Goal: Transaction & Acquisition: Purchase product/service

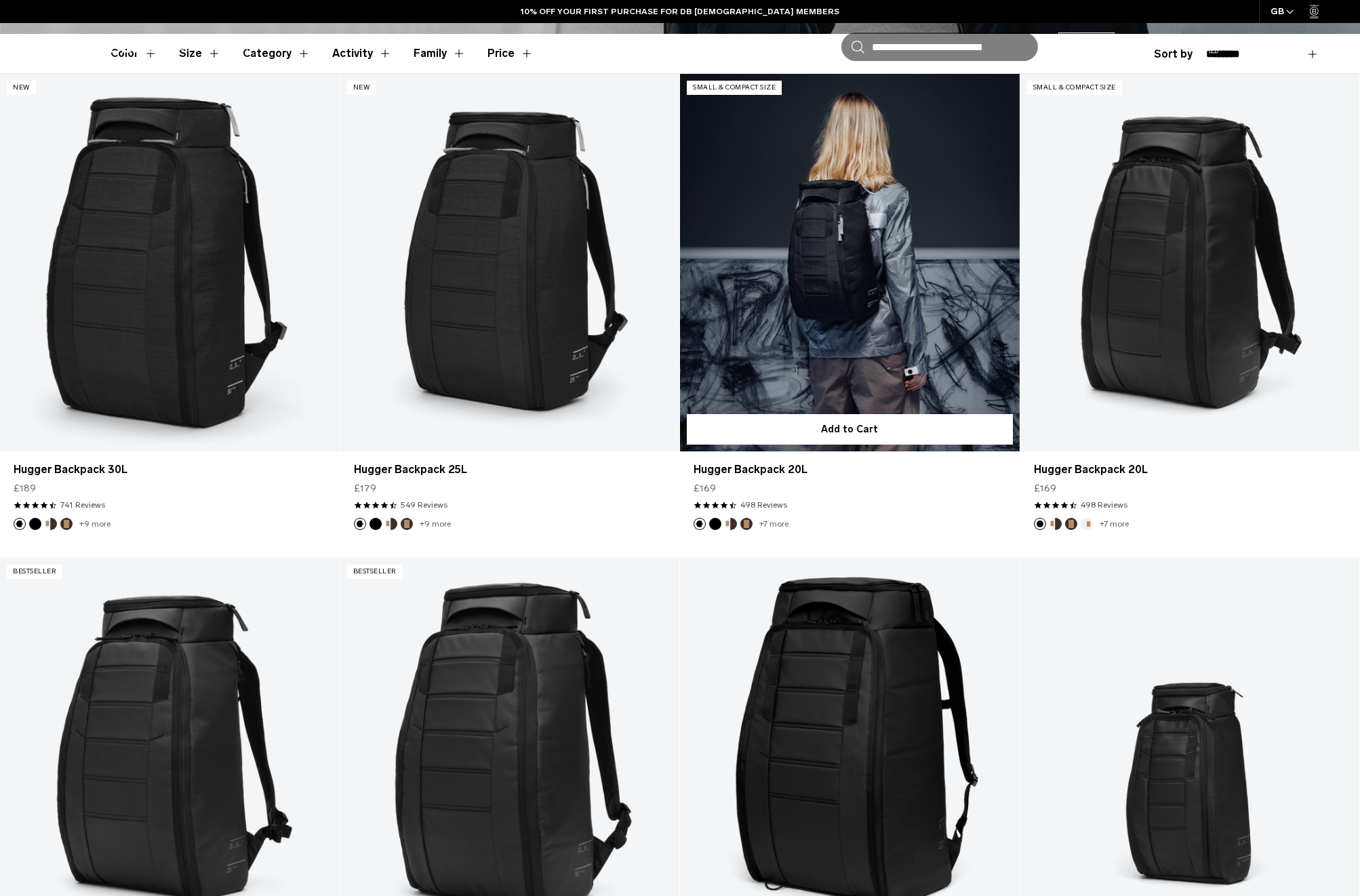
click at [840, 269] on link "Hugger Backpack 20L" at bounding box center [850, 262] width 340 height 377
